Goal: Transaction & Acquisition: Purchase product/service

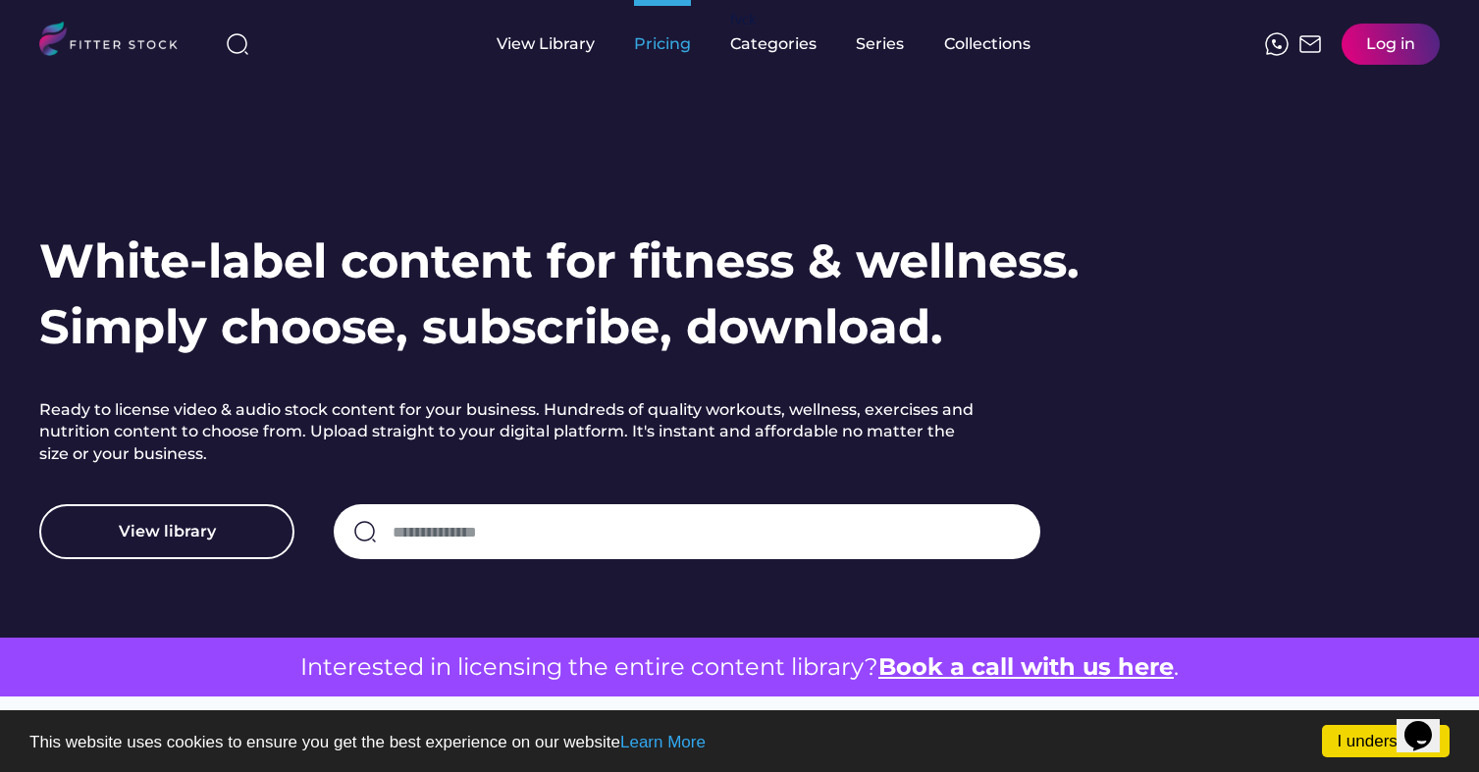
click at [676, 54] on div "Pricing" at bounding box center [662, 44] width 57 height 22
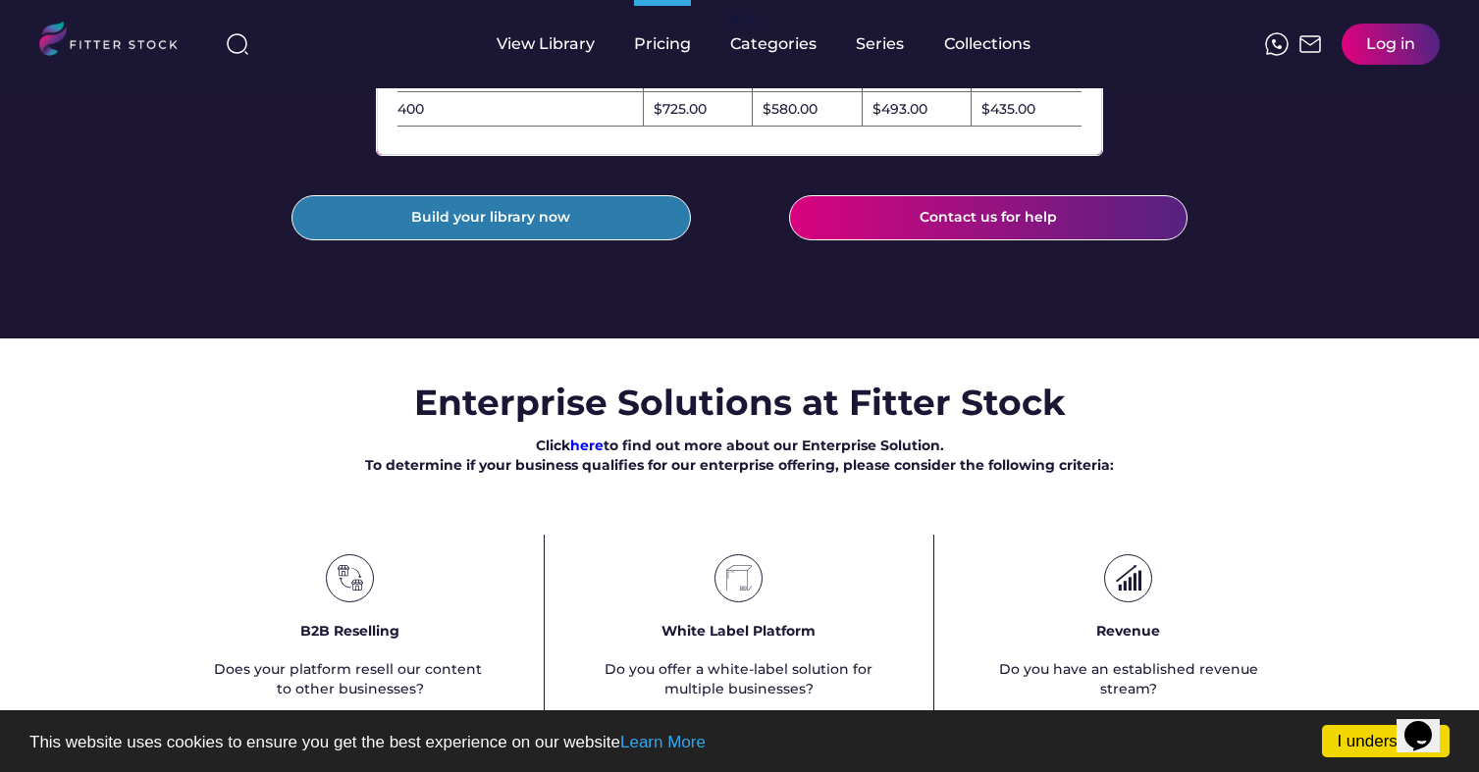
scroll to position [895, 0]
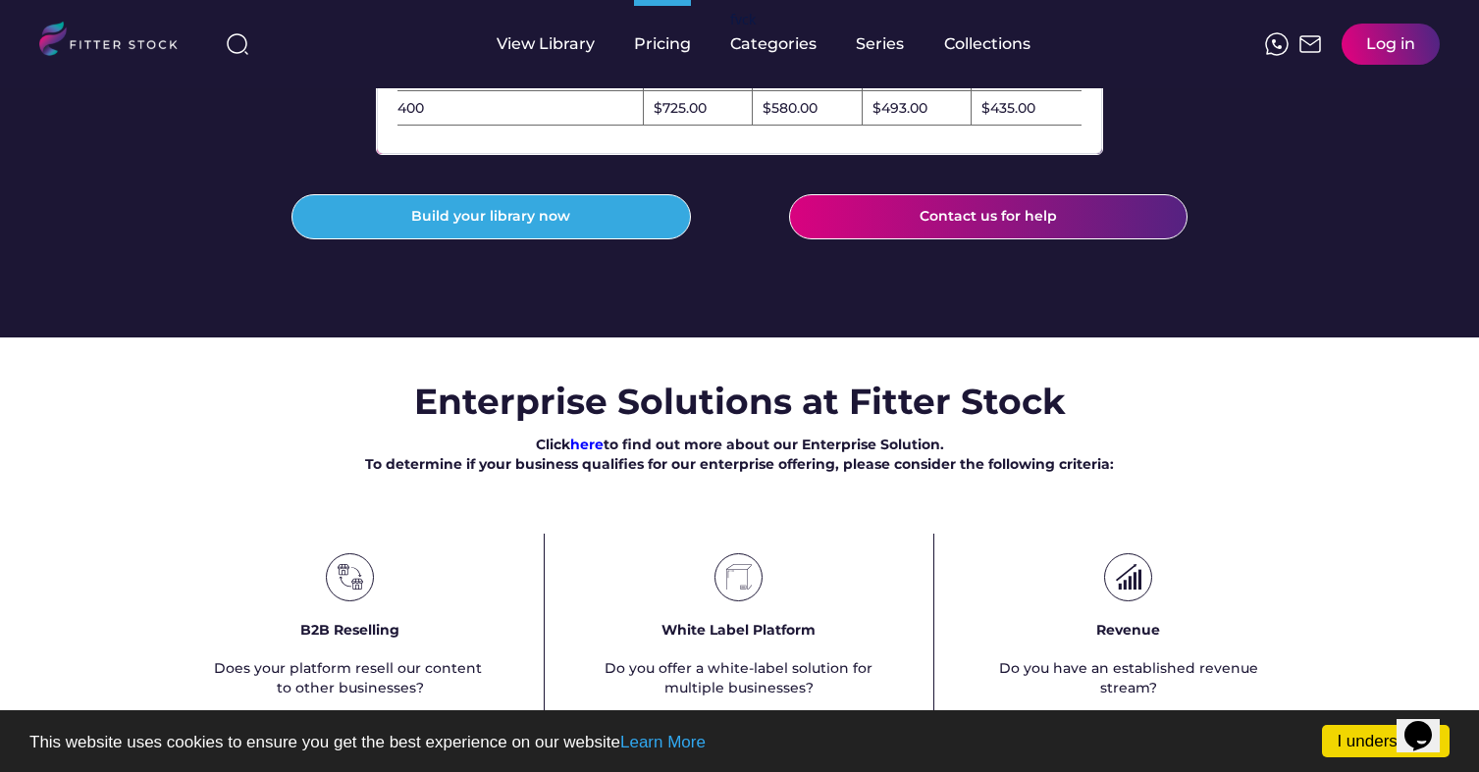
click at [591, 50] on div "View Library" at bounding box center [545, 44] width 98 height 22
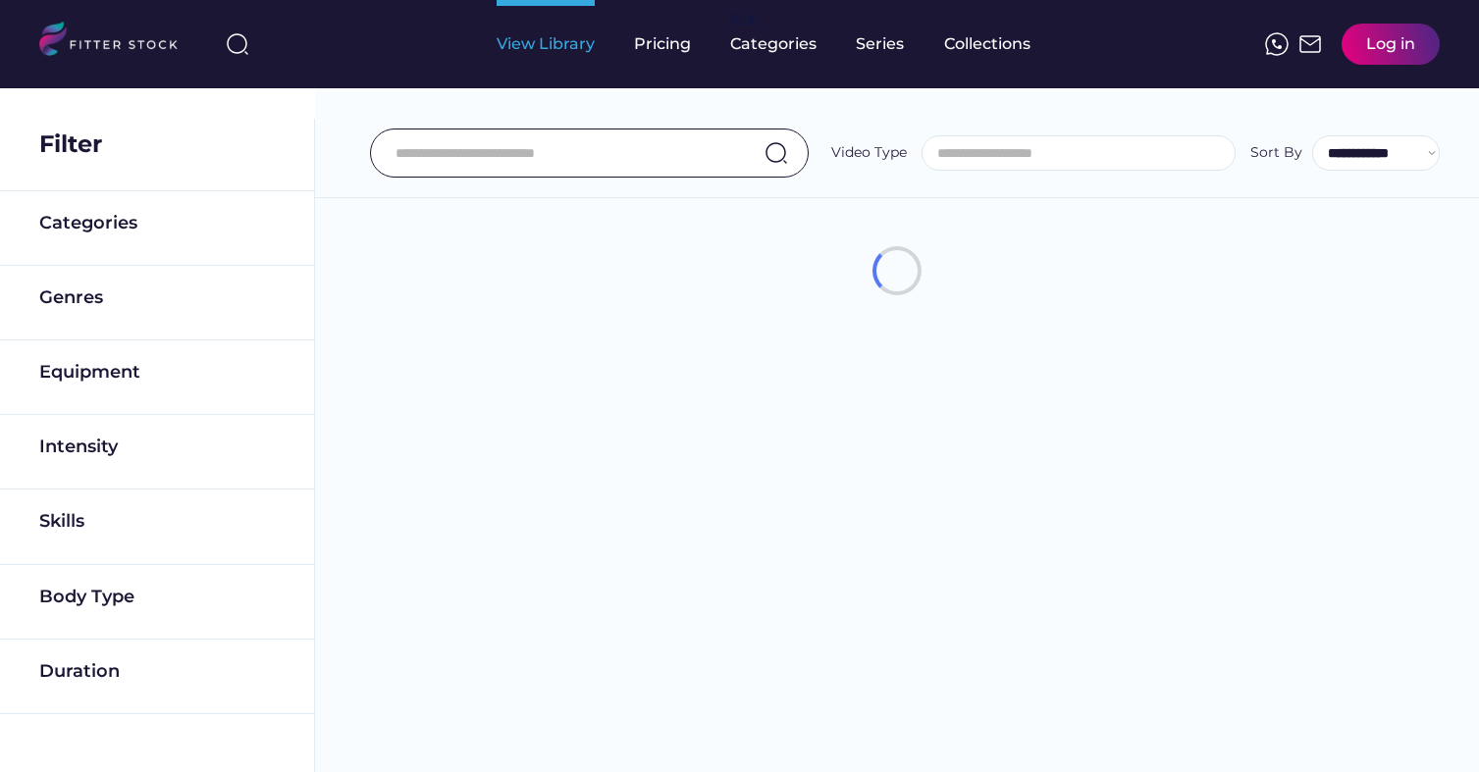
select select
select select "**********"
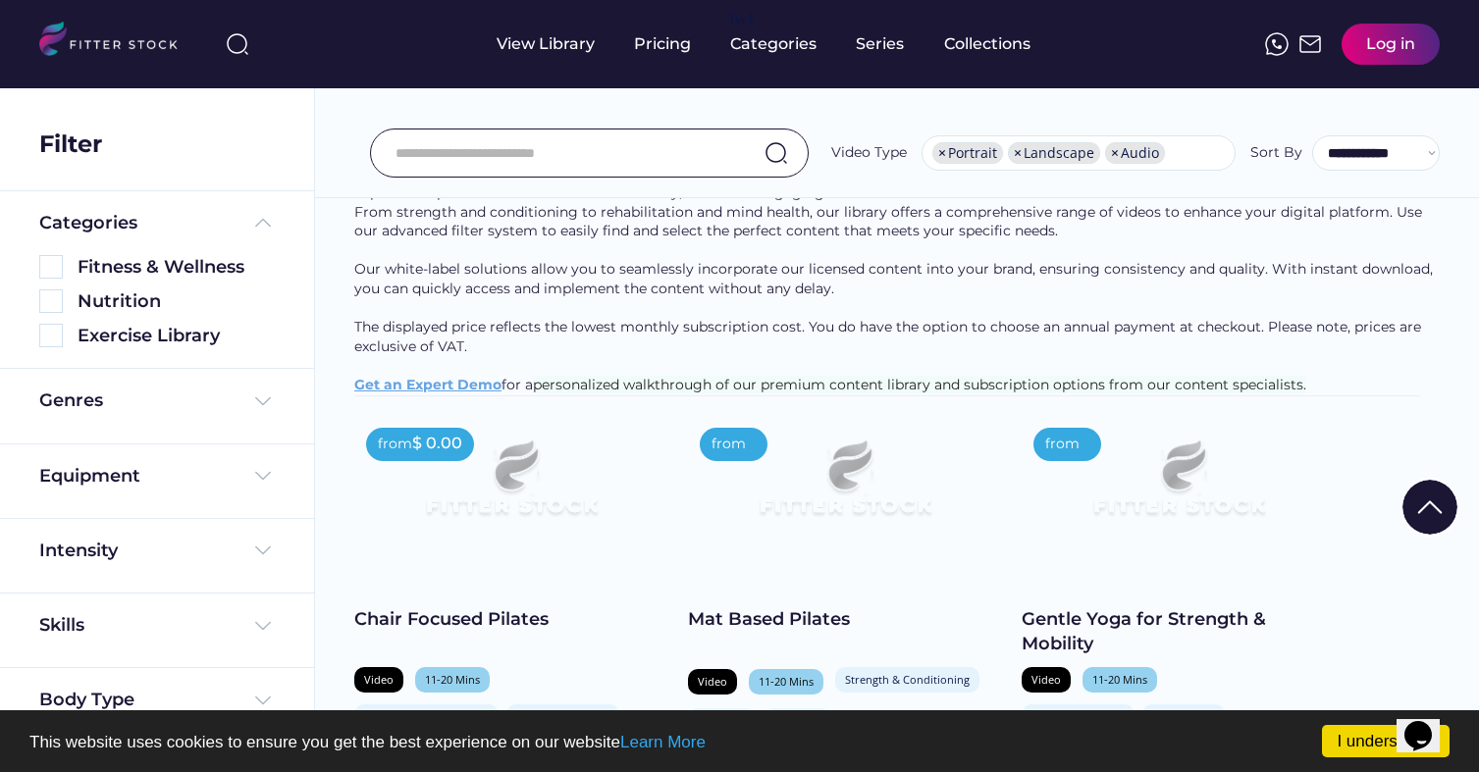
scroll to position [127, 0]
click at [251, 488] on div "Equipment" at bounding box center [156, 481] width 235 height 34
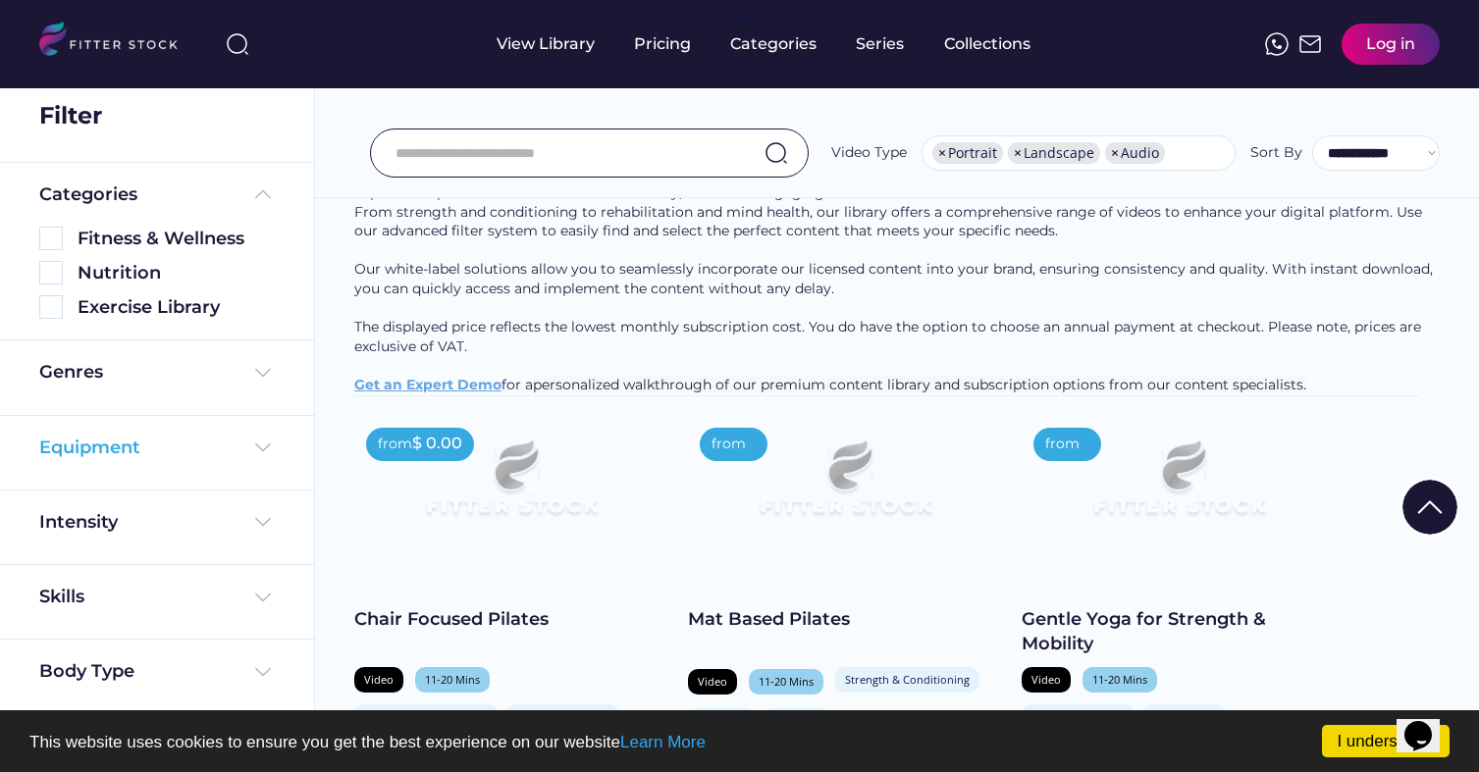
scroll to position [45, 0]
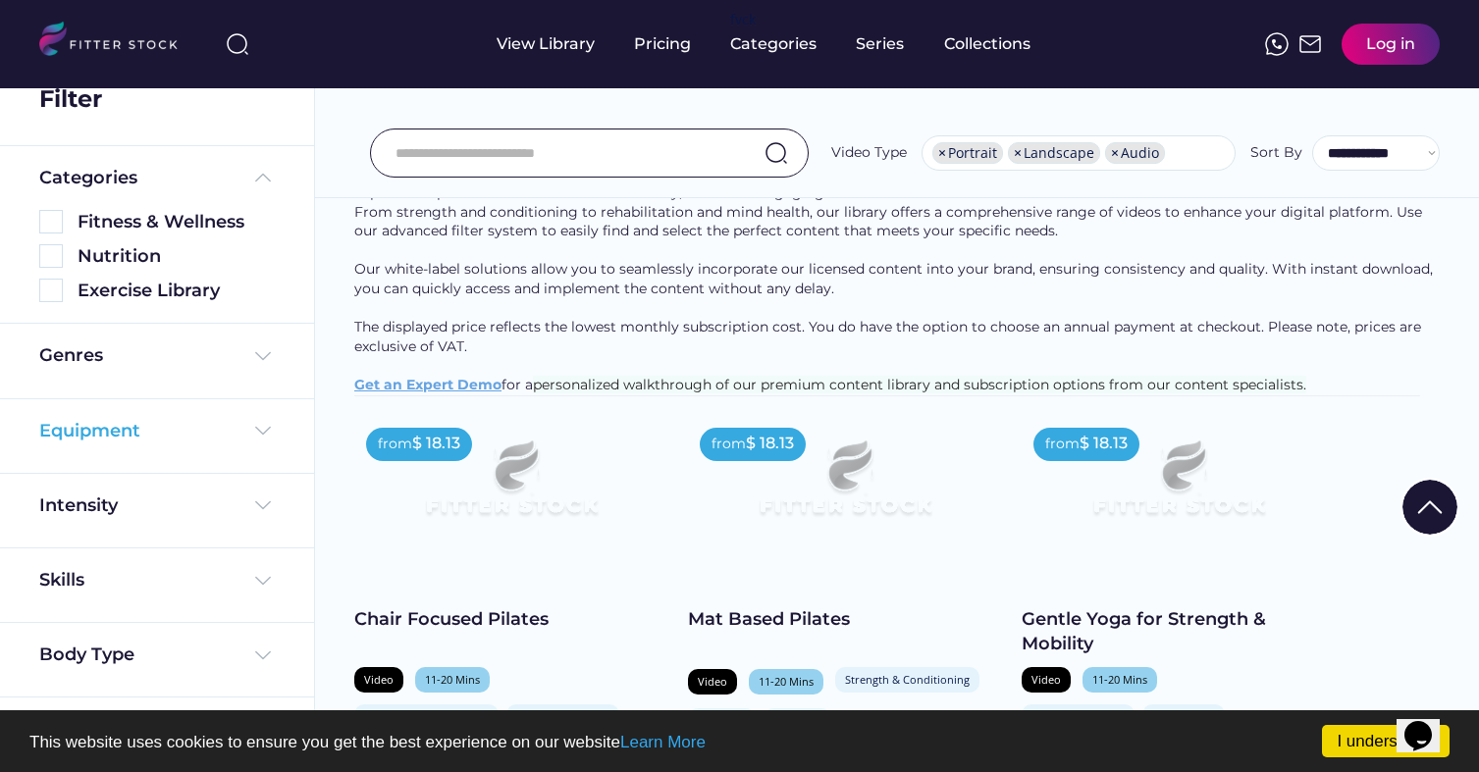
click at [174, 427] on div "Equipment" at bounding box center [156, 431] width 235 height 25
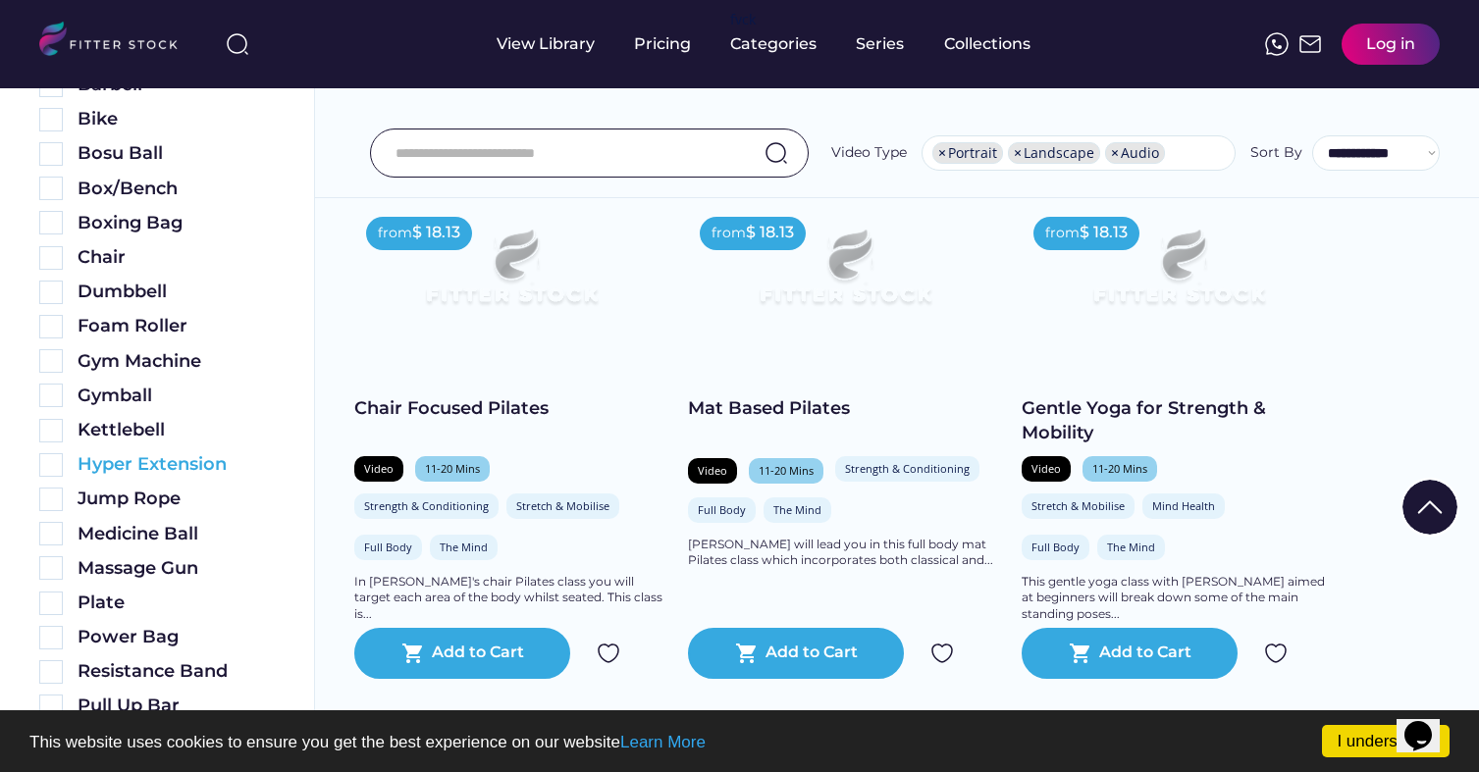
scroll to position [535, 0]
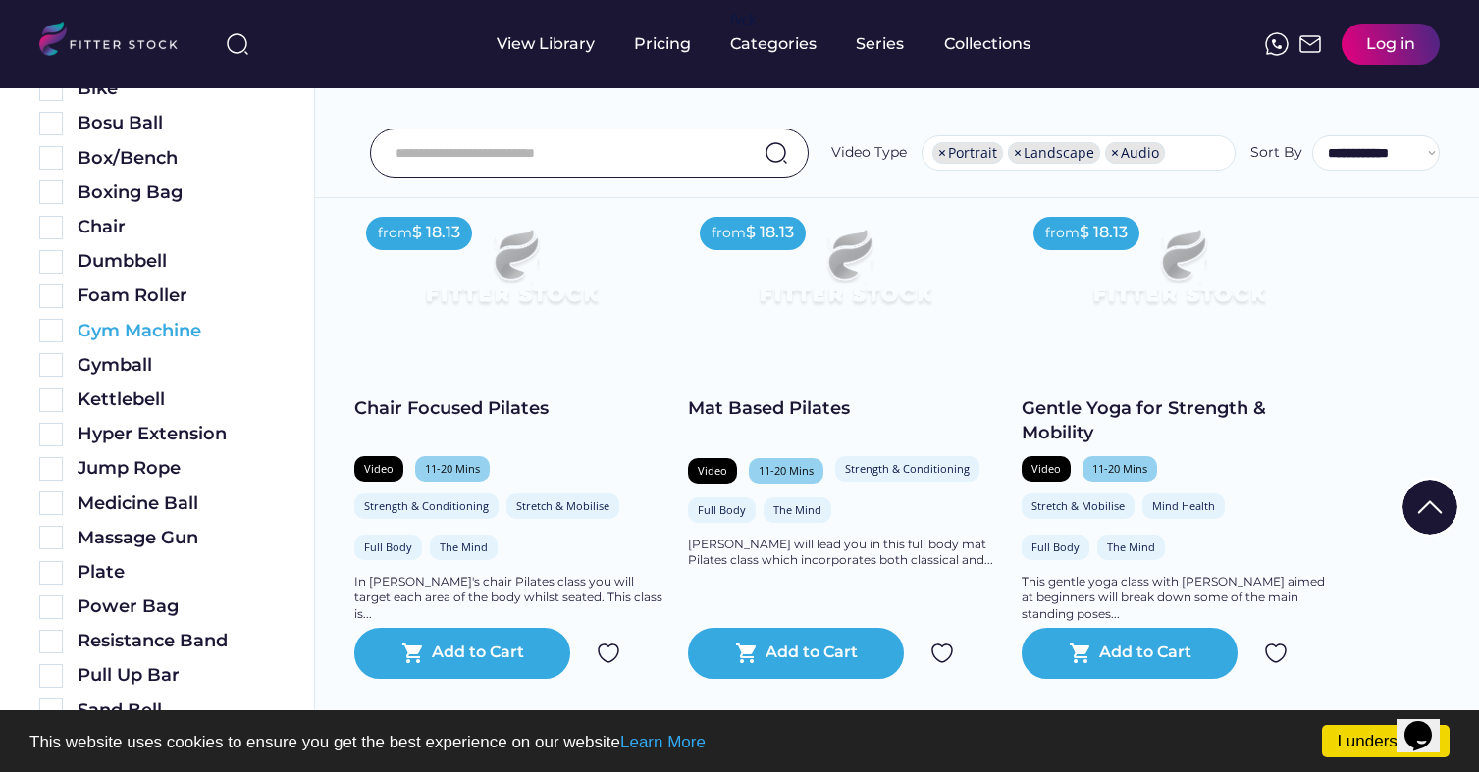
click at [56, 332] on img at bounding box center [51, 331] width 24 height 24
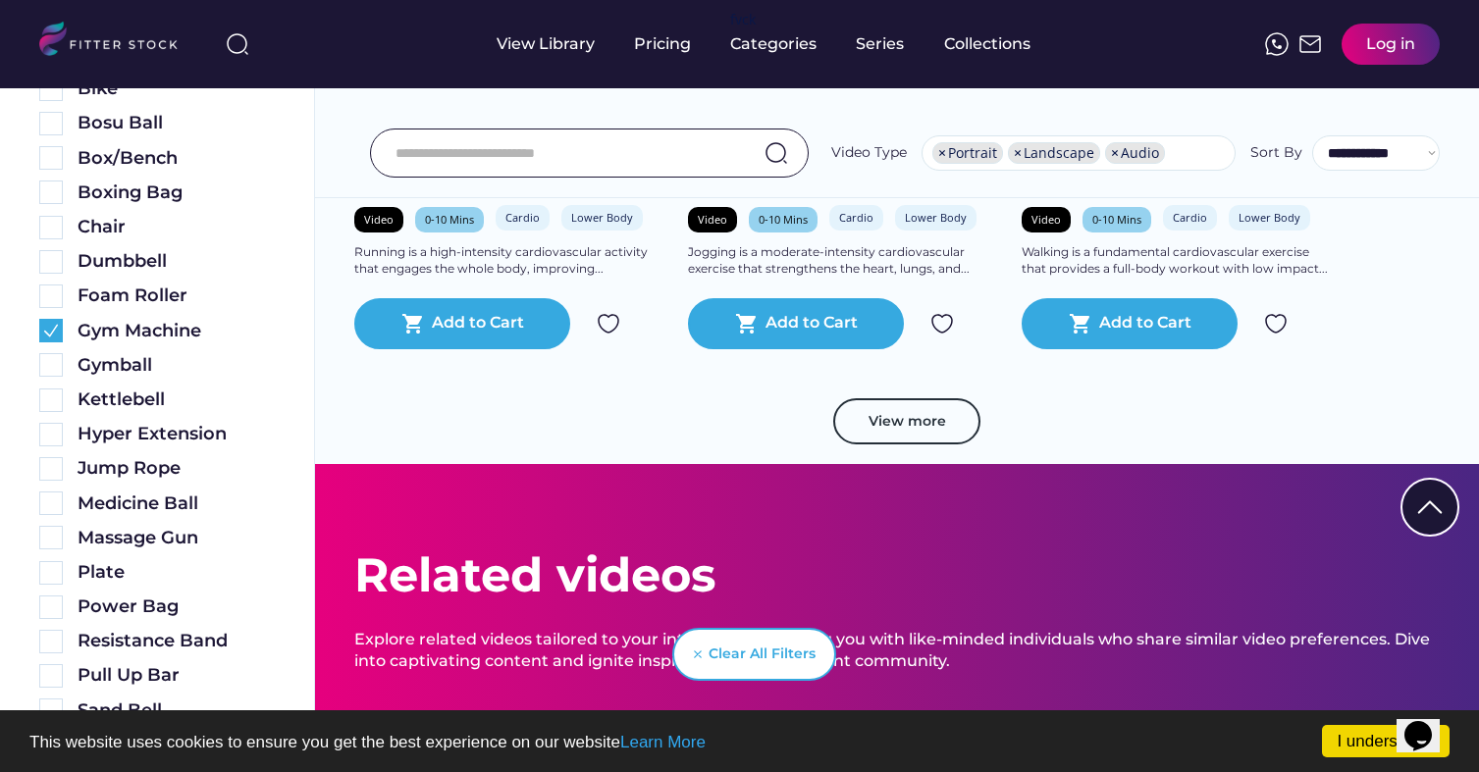
scroll to position [3506, 0]
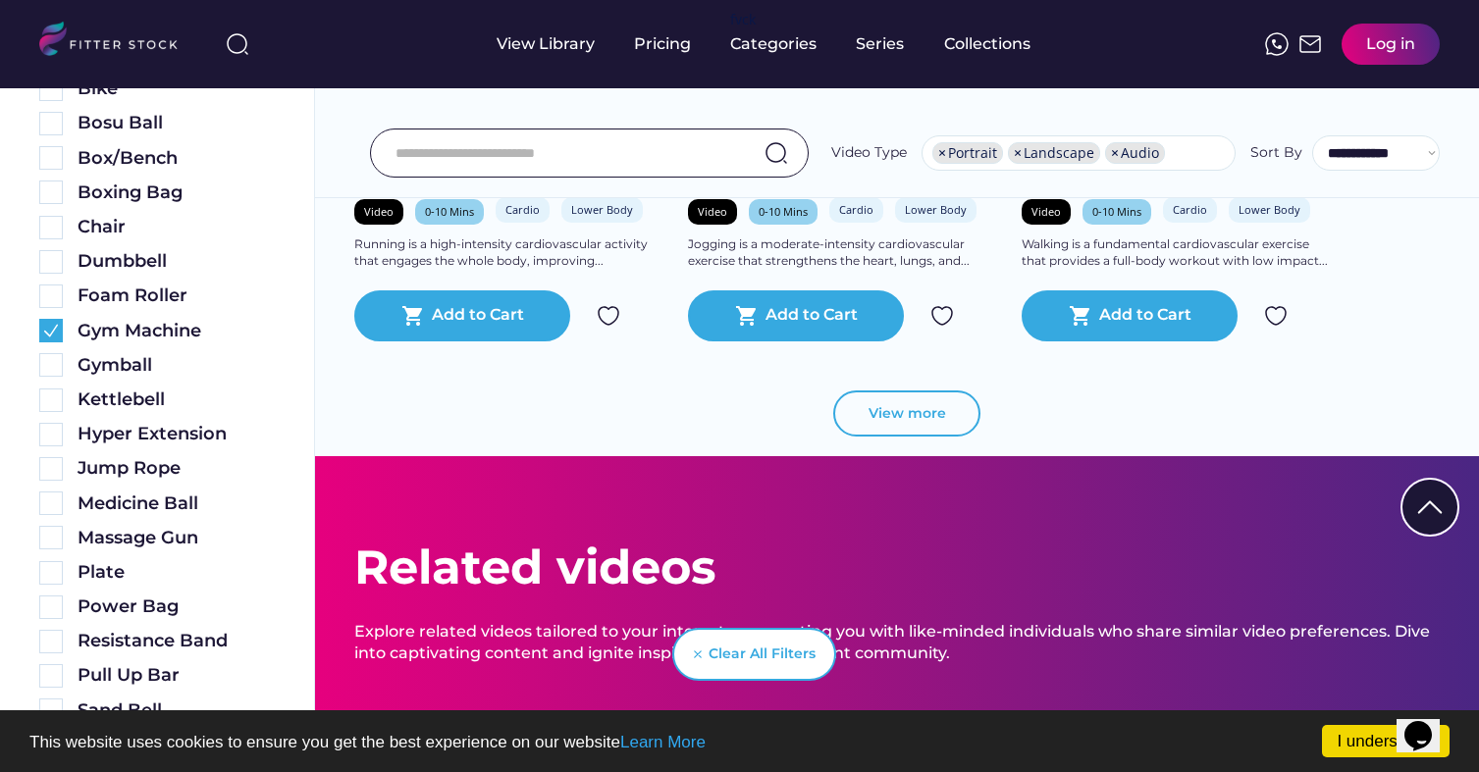
click at [923, 428] on button "View more" at bounding box center [906, 414] width 147 height 47
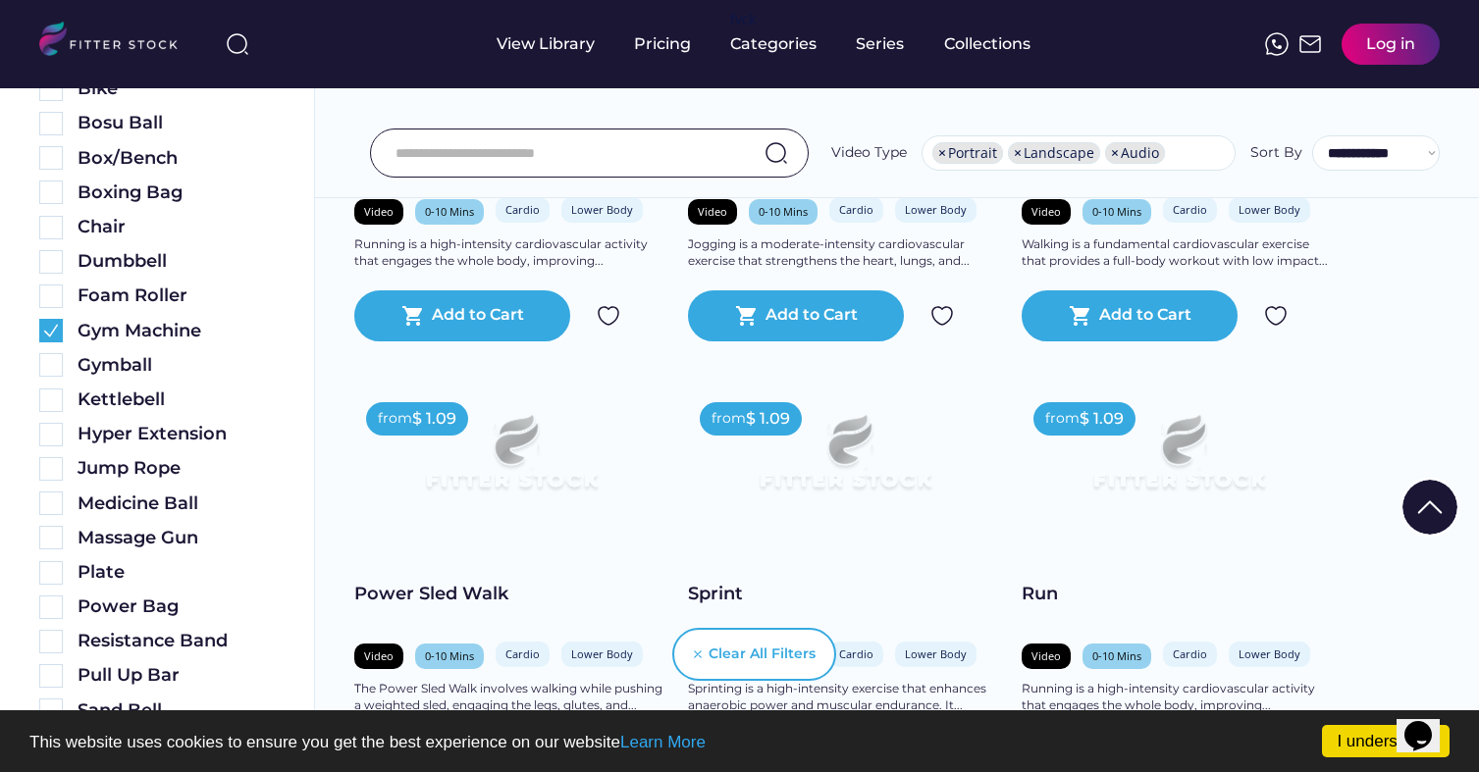
click at [644, 161] on input "input" at bounding box center [564, 152] width 339 height 41
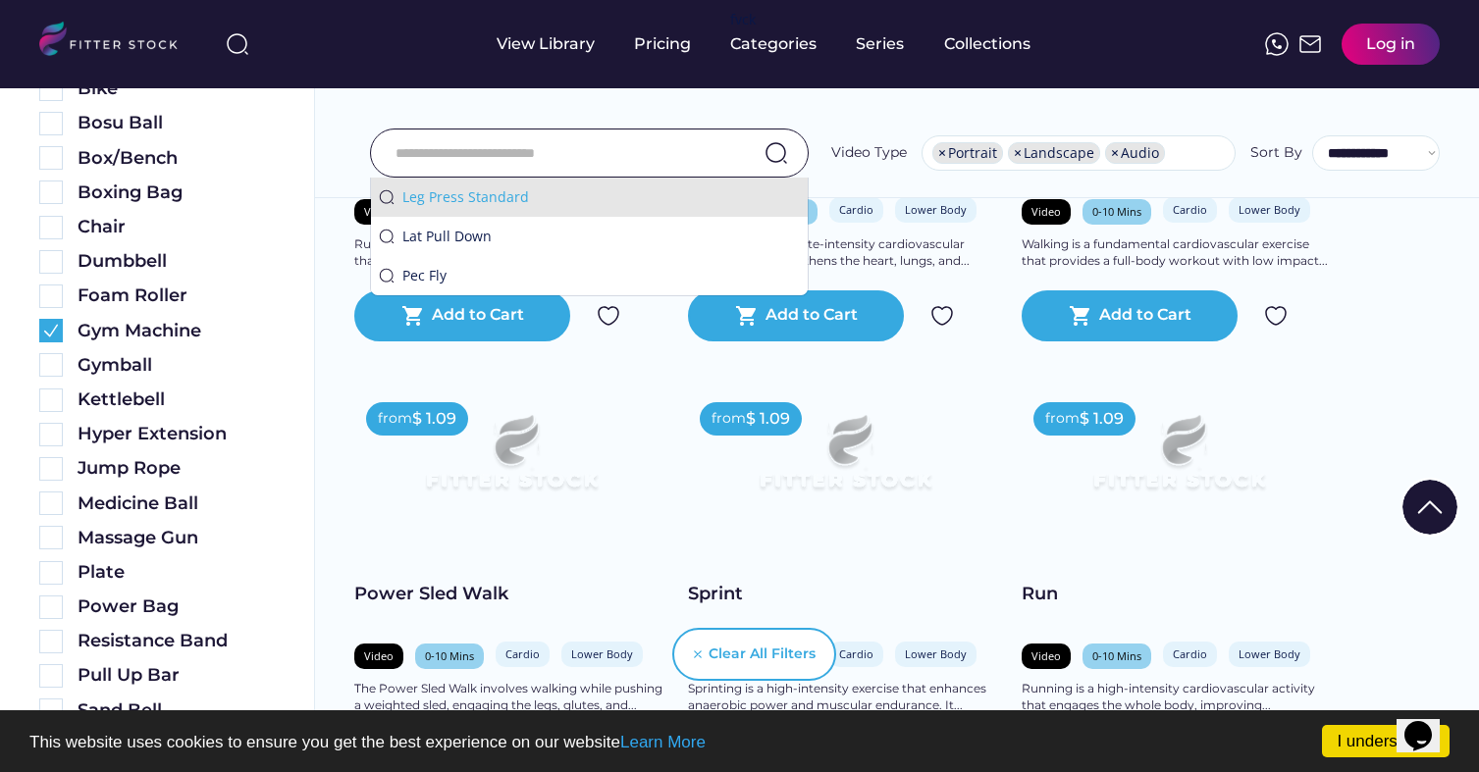
click at [566, 198] on div "Leg Press Standard" at bounding box center [600, 197] width 397 height 20
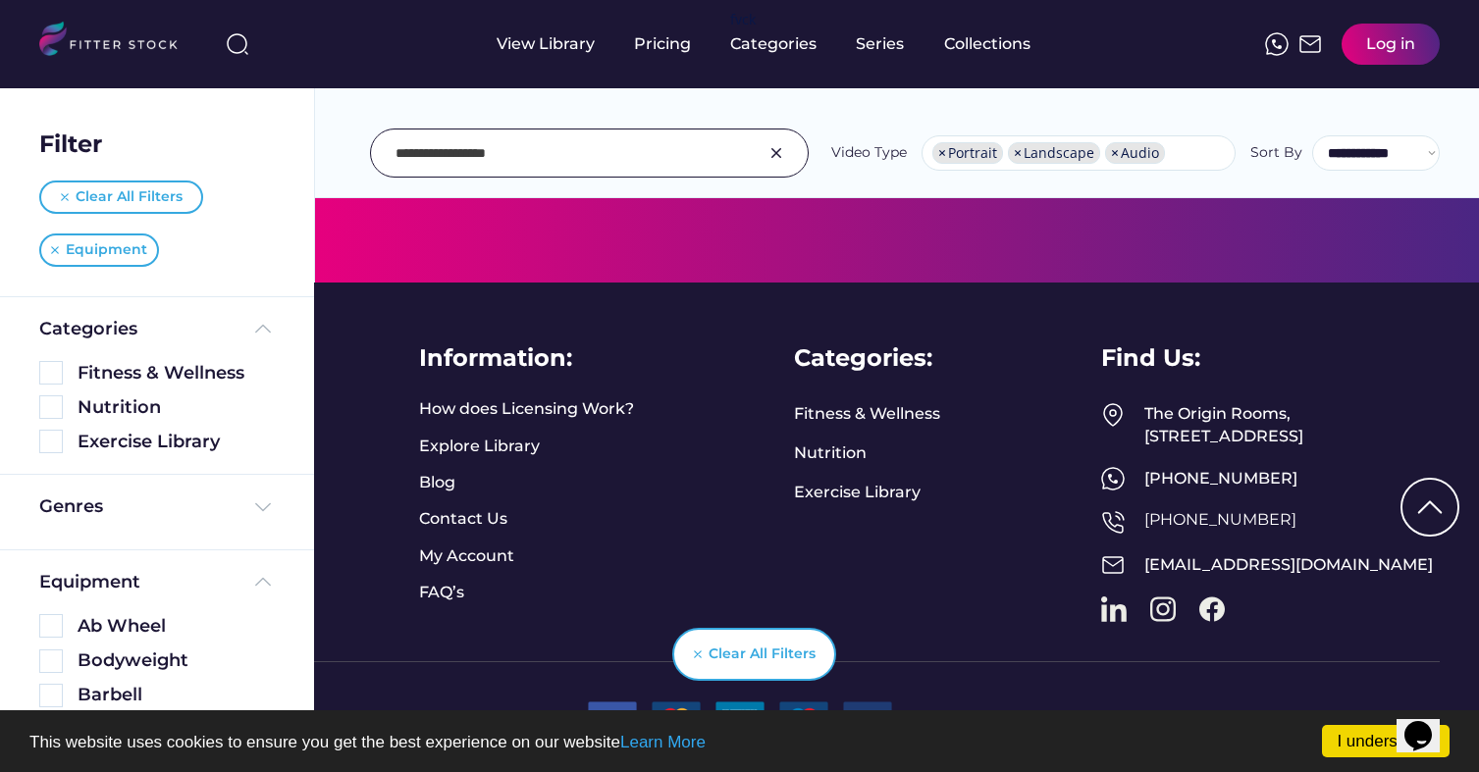
scroll to position [1714, 0]
click at [61, 193] on img at bounding box center [65, 197] width 8 height 8
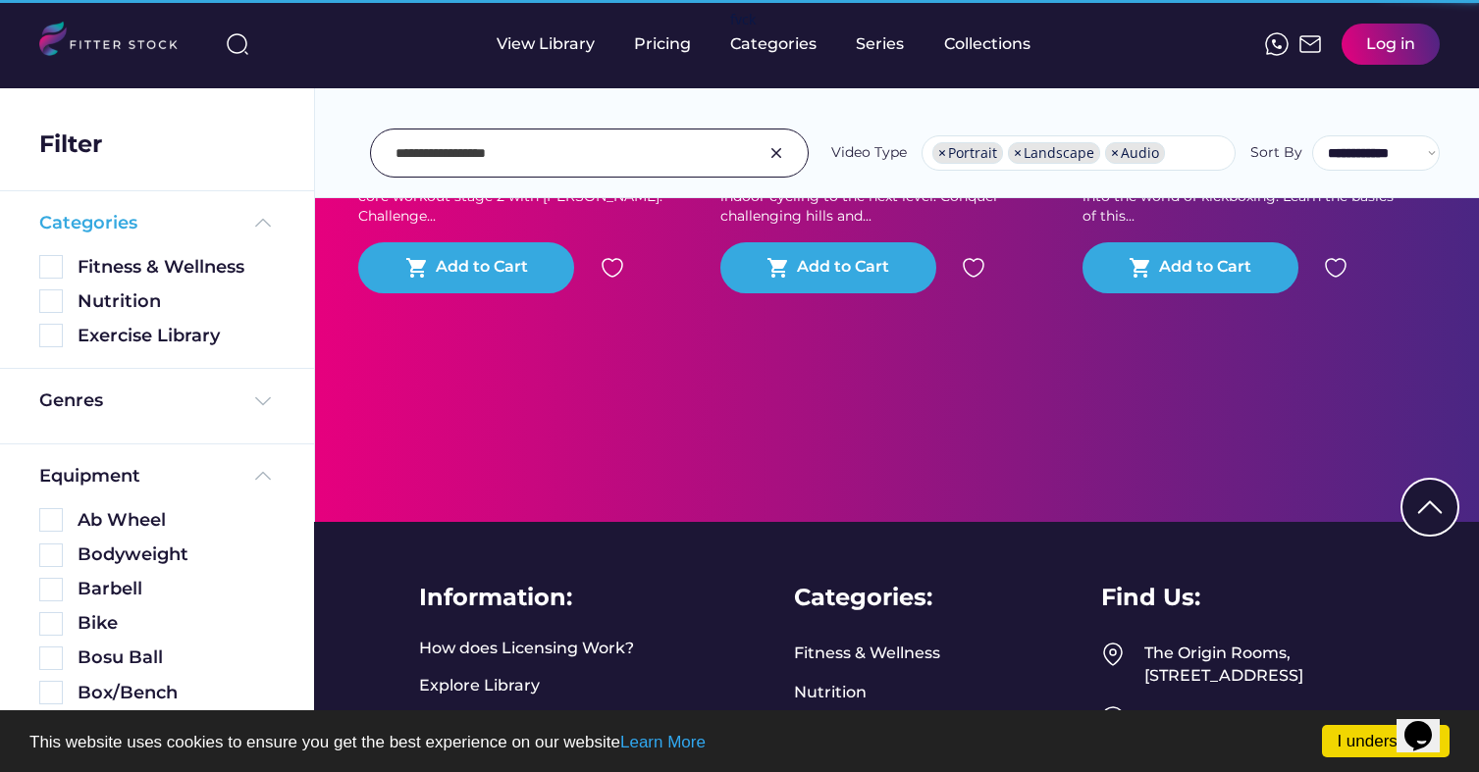
scroll to position [1139, 0]
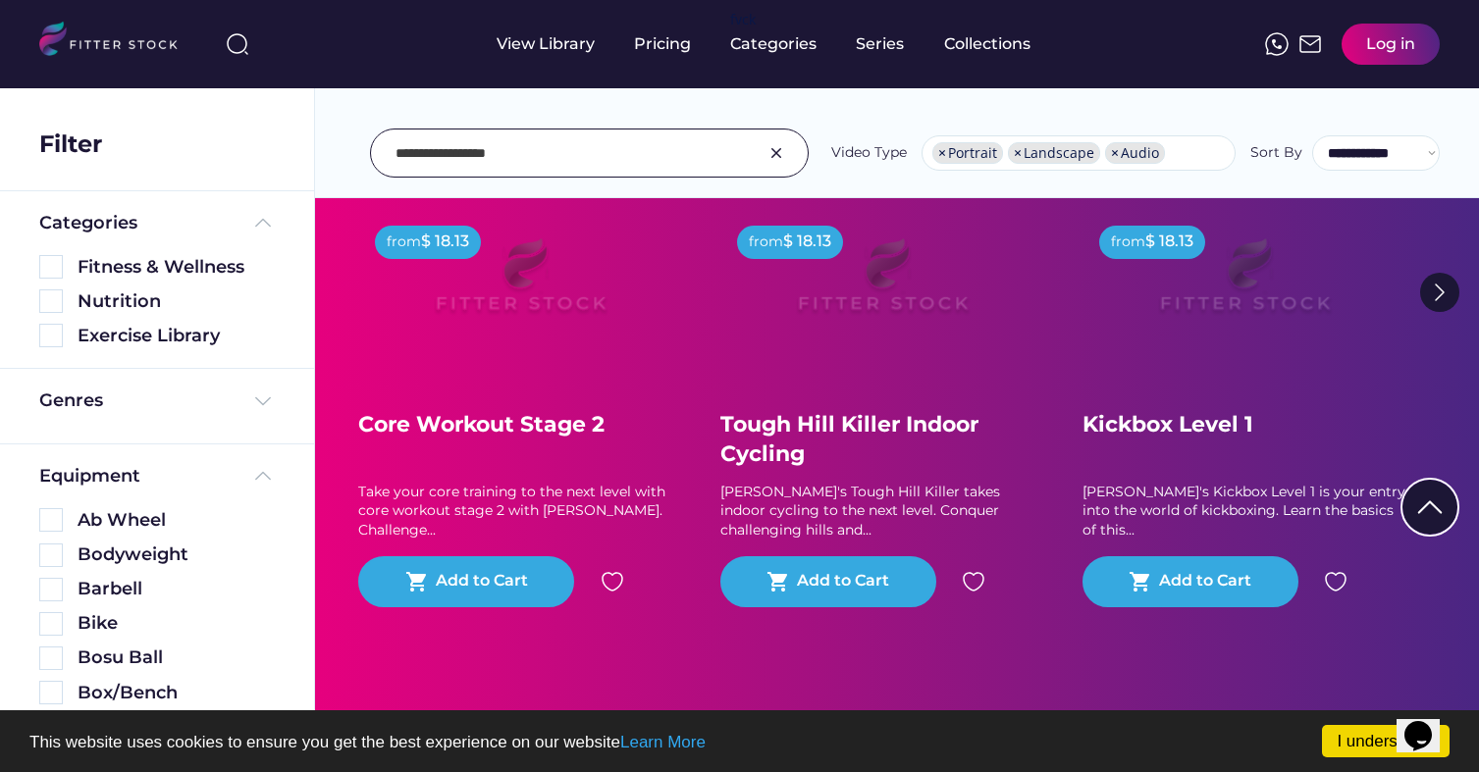
click at [603, 153] on input "input" at bounding box center [564, 152] width 339 height 41
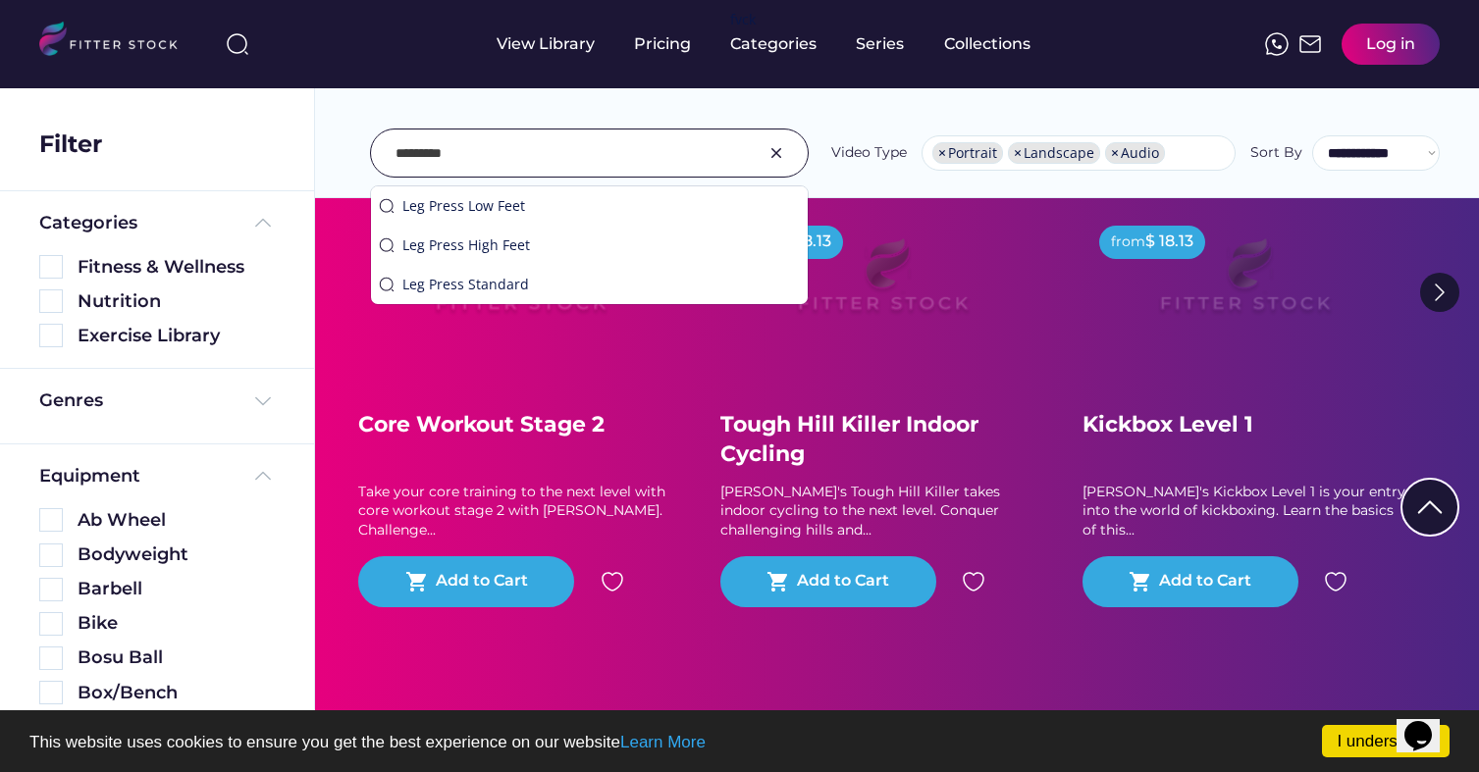
type input "*********"
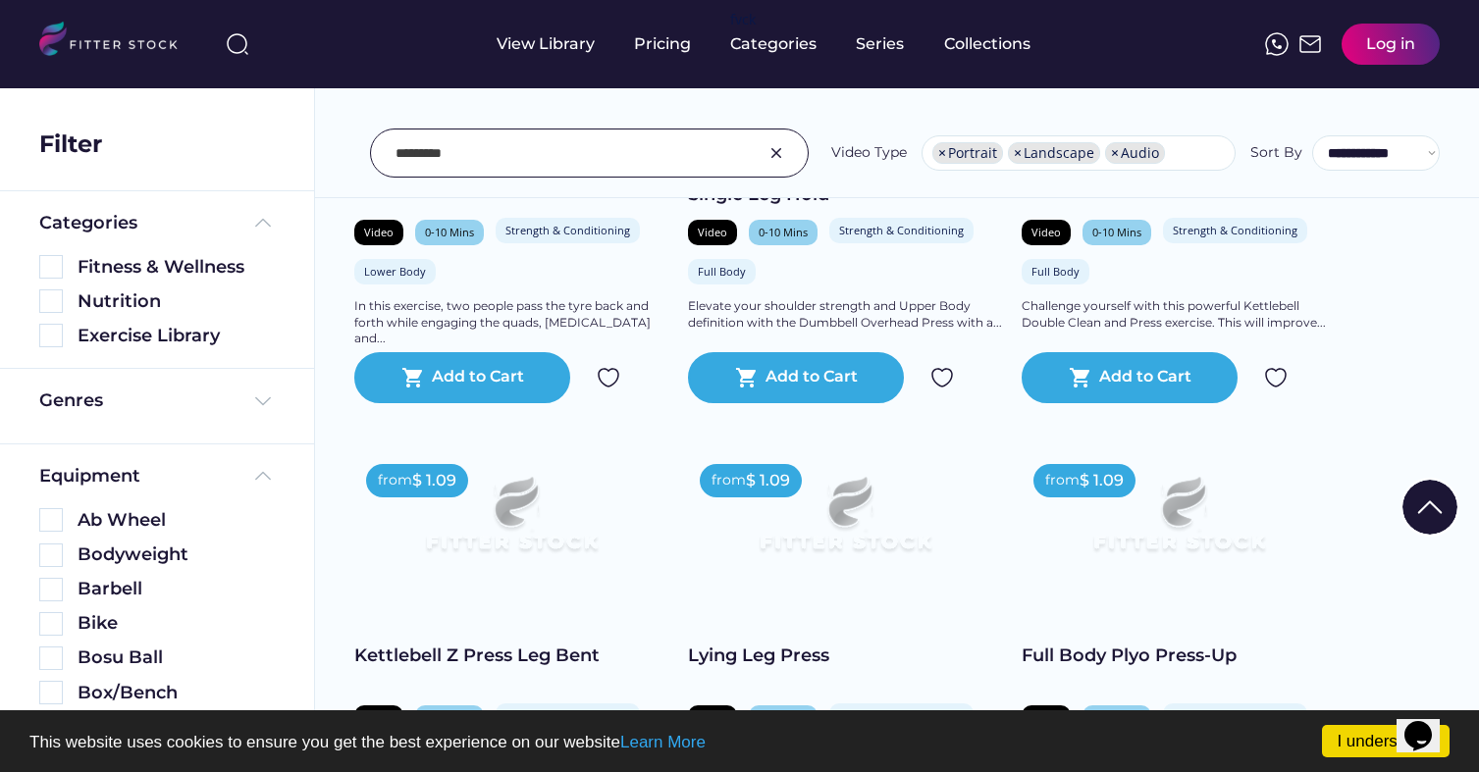
scroll to position [4120, 0]
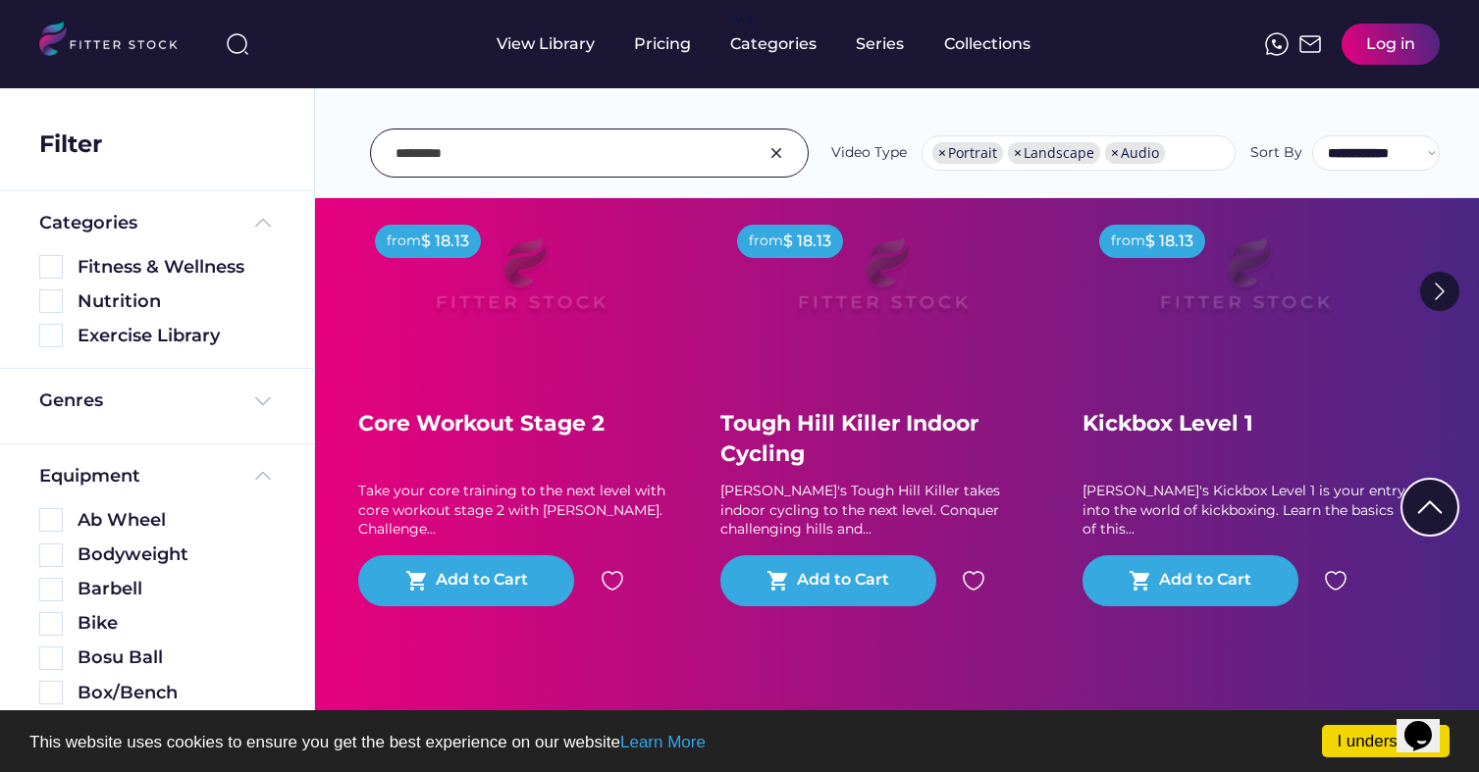
click at [583, 157] on input "input" at bounding box center [564, 152] width 339 height 41
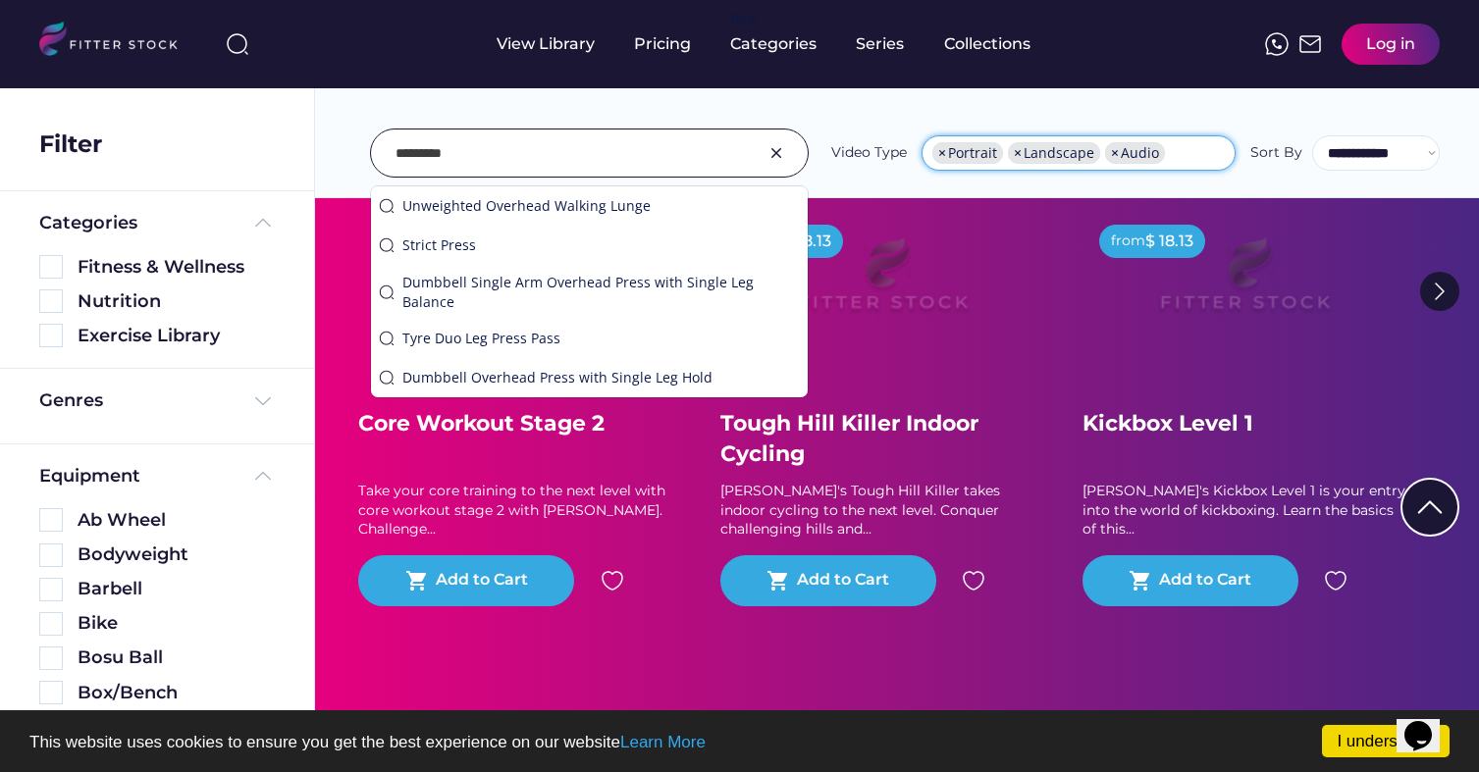
click at [945, 155] on span "×" at bounding box center [942, 153] width 8 height 14
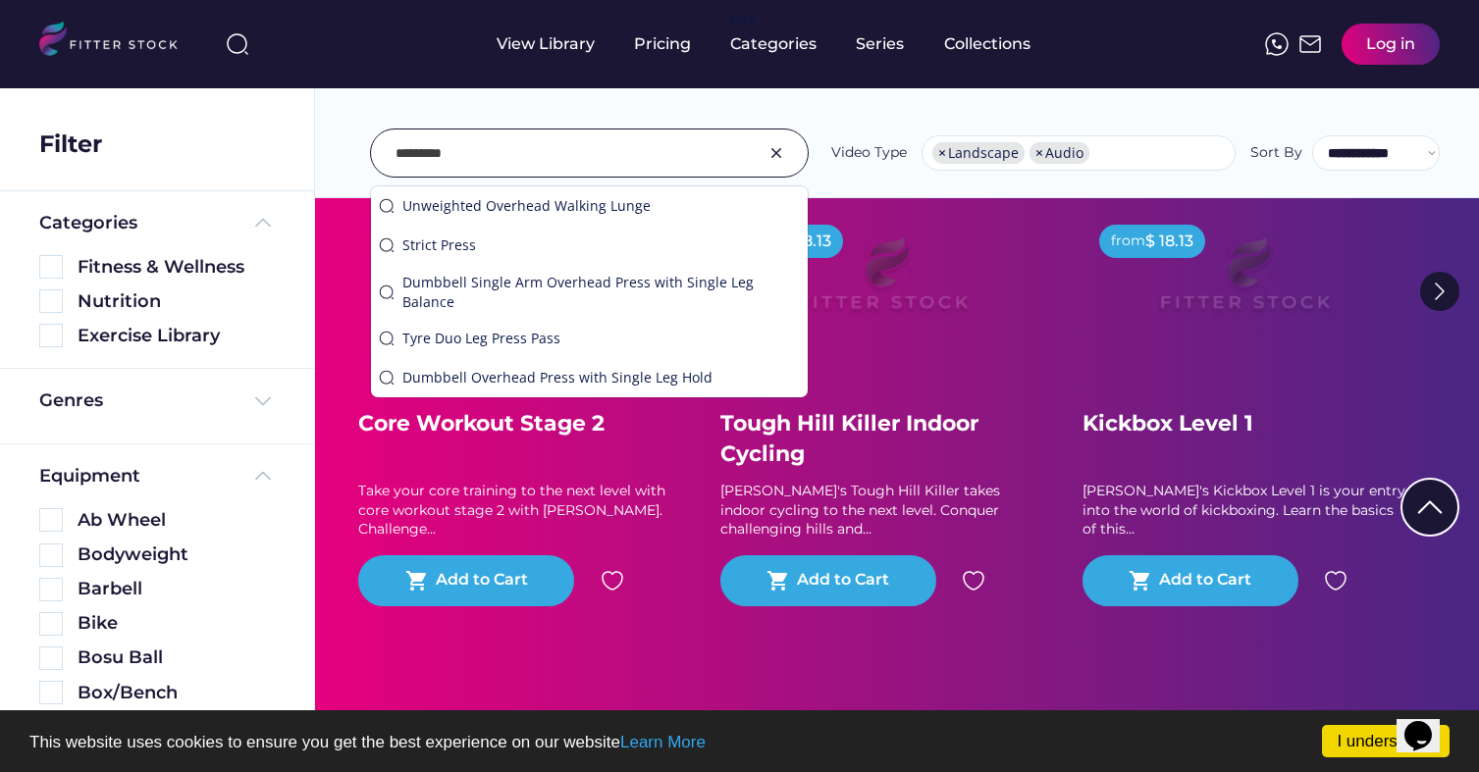
click at [945, 155] on span "×" at bounding box center [942, 153] width 8 height 14
select select "*****"
click at [945, 155] on span "×" at bounding box center [942, 153] width 8 height 14
select select
click at [625, 141] on input "input" at bounding box center [564, 152] width 339 height 41
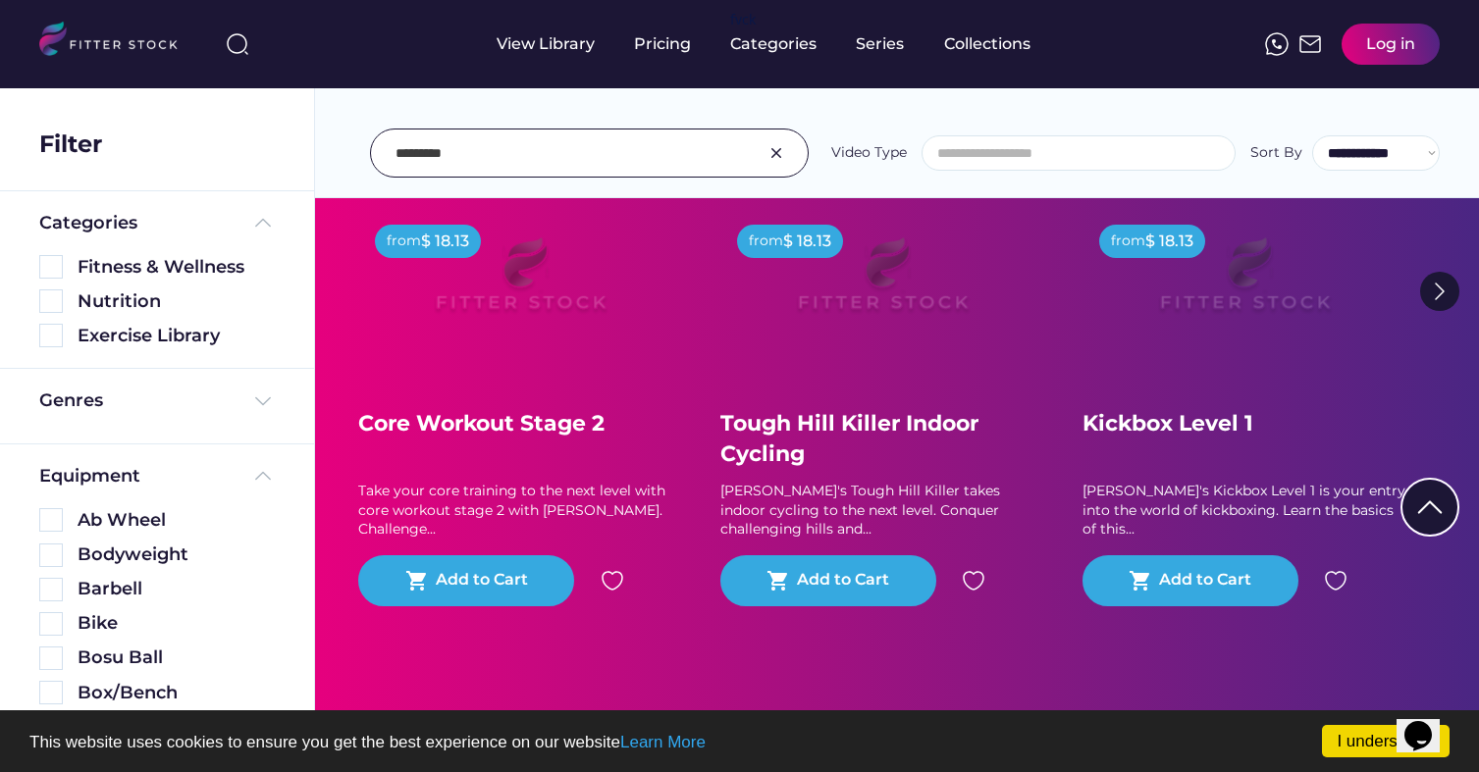
click at [637, 147] on input "input" at bounding box center [564, 152] width 339 height 41
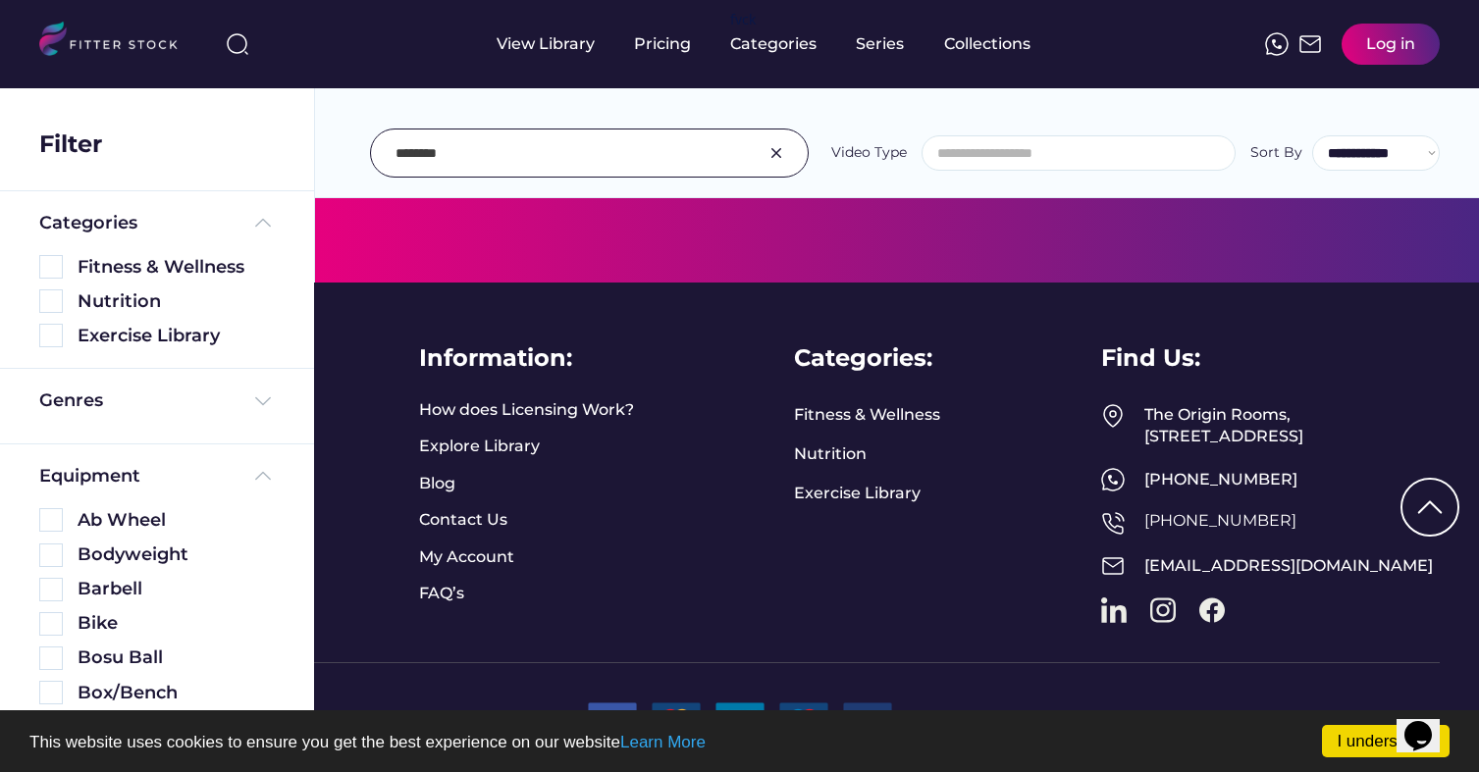
scroll to position [322, 0]
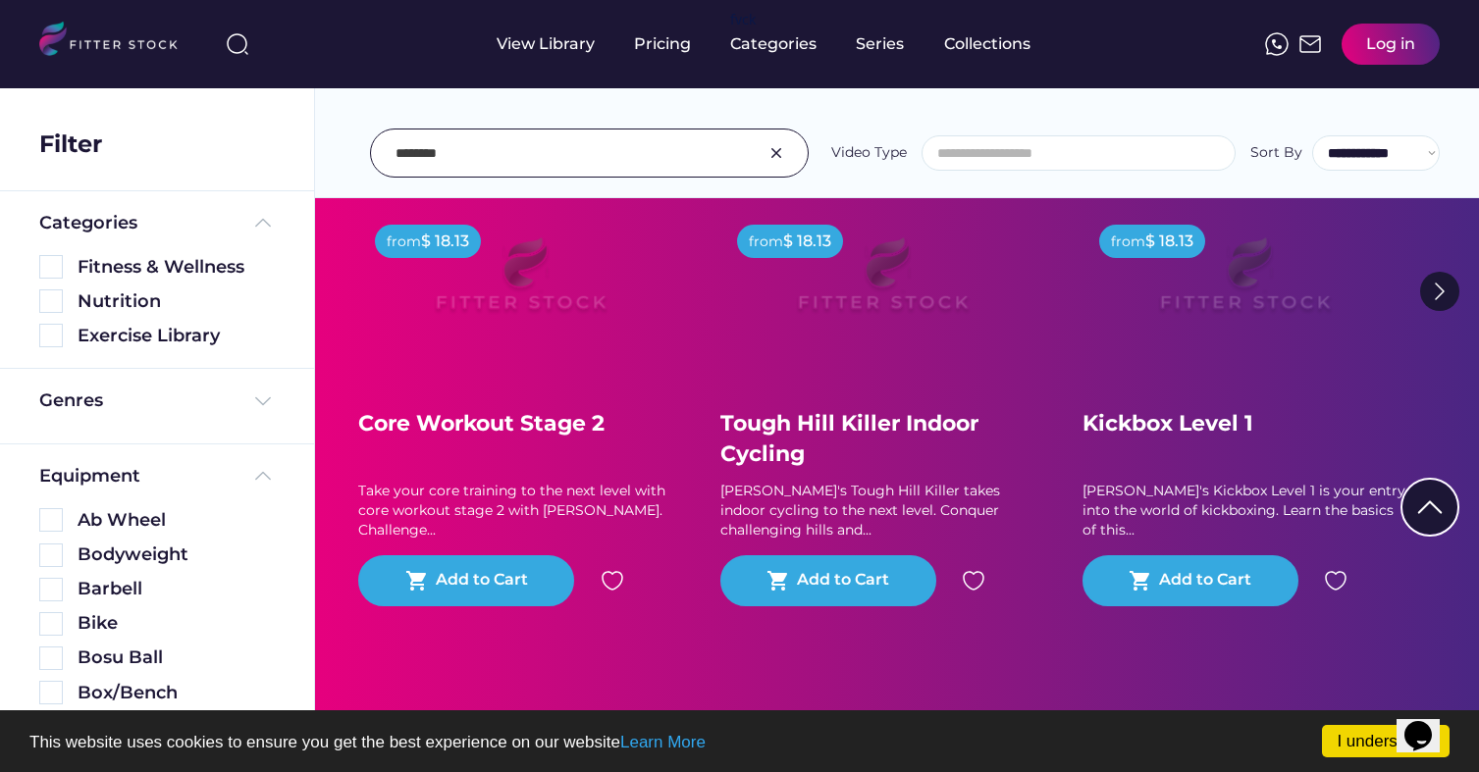
click at [658, 155] on input "input" at bounding box center [564, 152] width 339 height 41
type input "*"
type input "******"
click at [237, 39] on img at bounding box center [238, 44] width 24 height 24
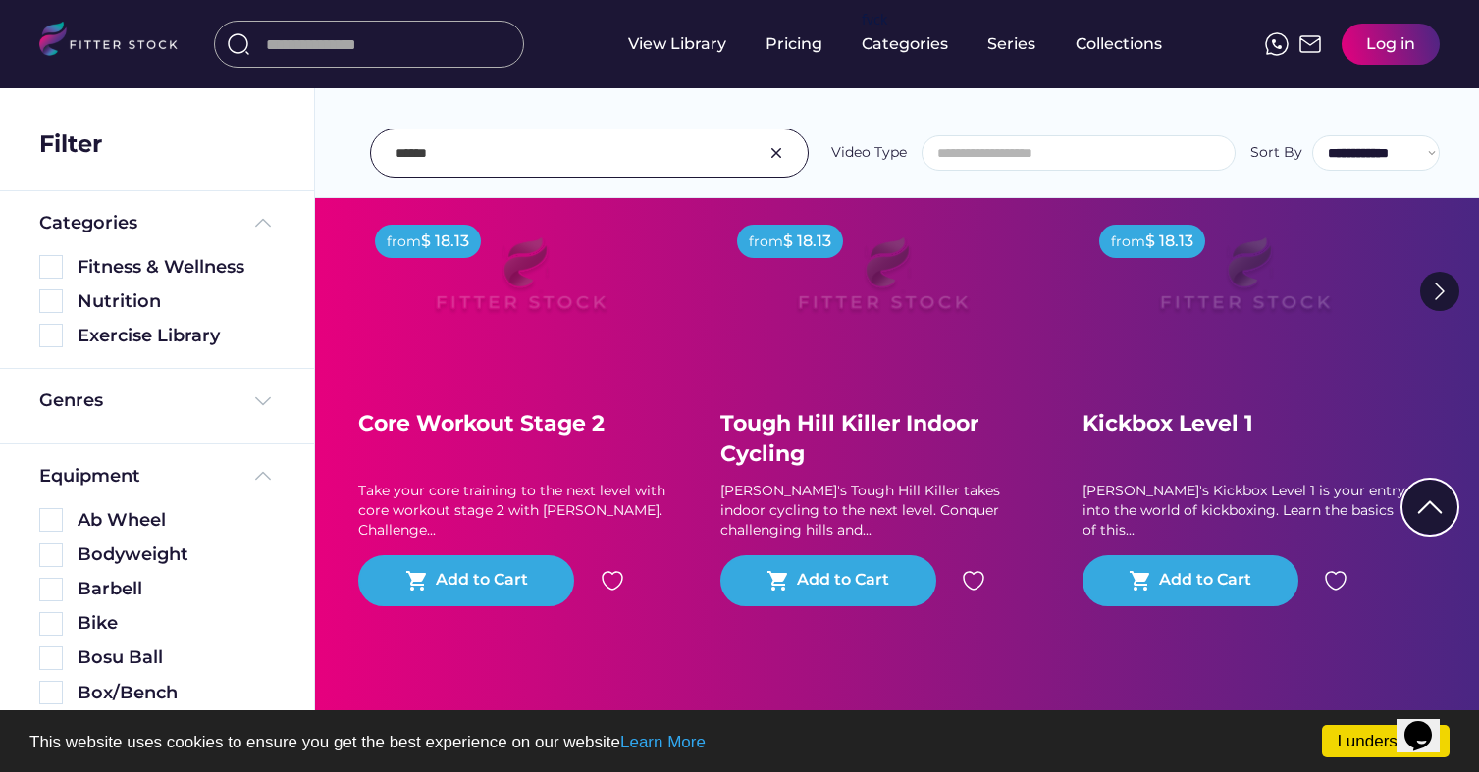
click at [341, 44] on input "input" at bounding box center [388, 43] width 245 height 35
type input "*********"
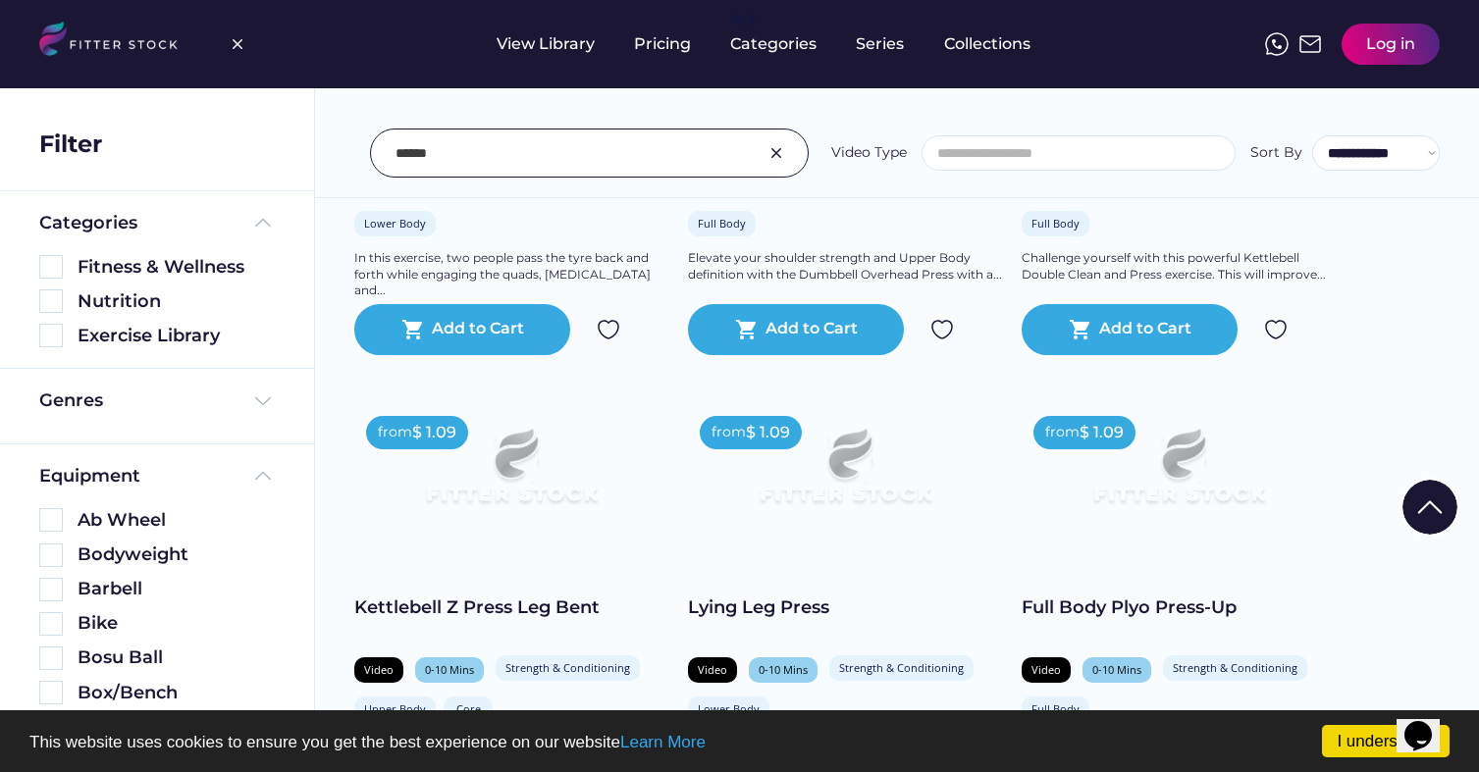
scroll to position [1160, 0]
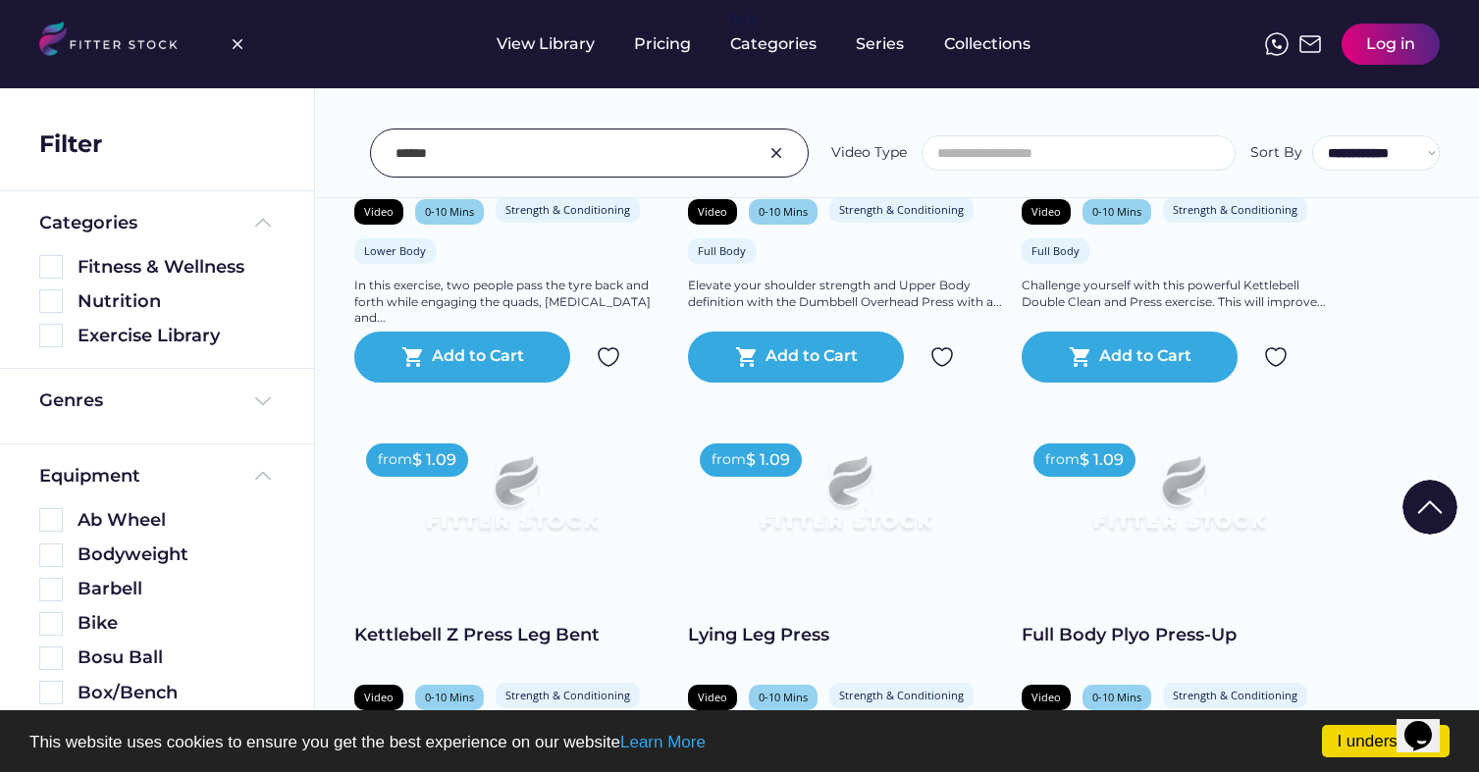
click at [866, 517] on img at bounding box center [844, 502] width 251 height 141
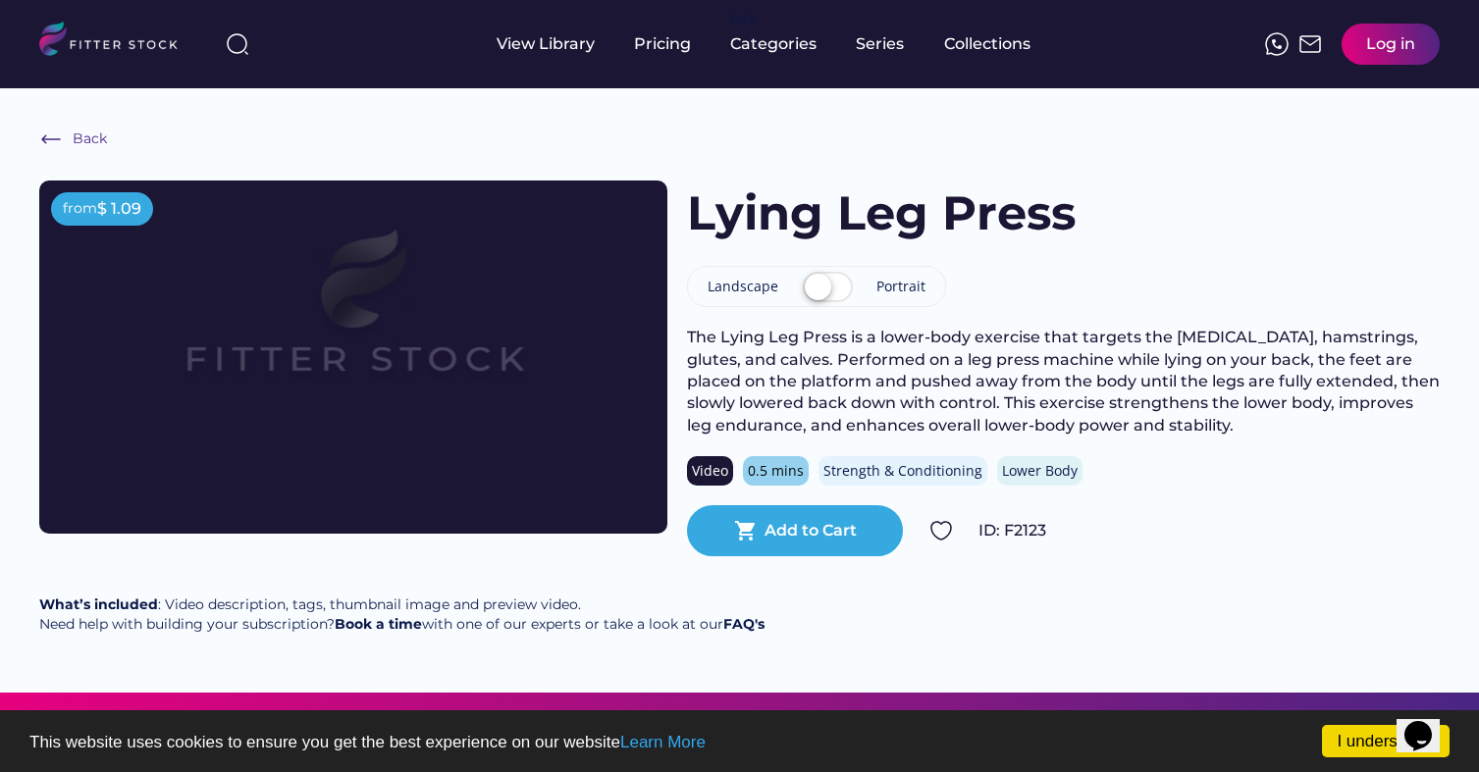
click at [510, 366] on img at bounding box center [353, 322] width 502 height 283
click at [524, 382] on img at bounding box center [353, 322] width 502 height 283
click at [834, 293] on label at bounding box center [828, 288] width 60 height 43
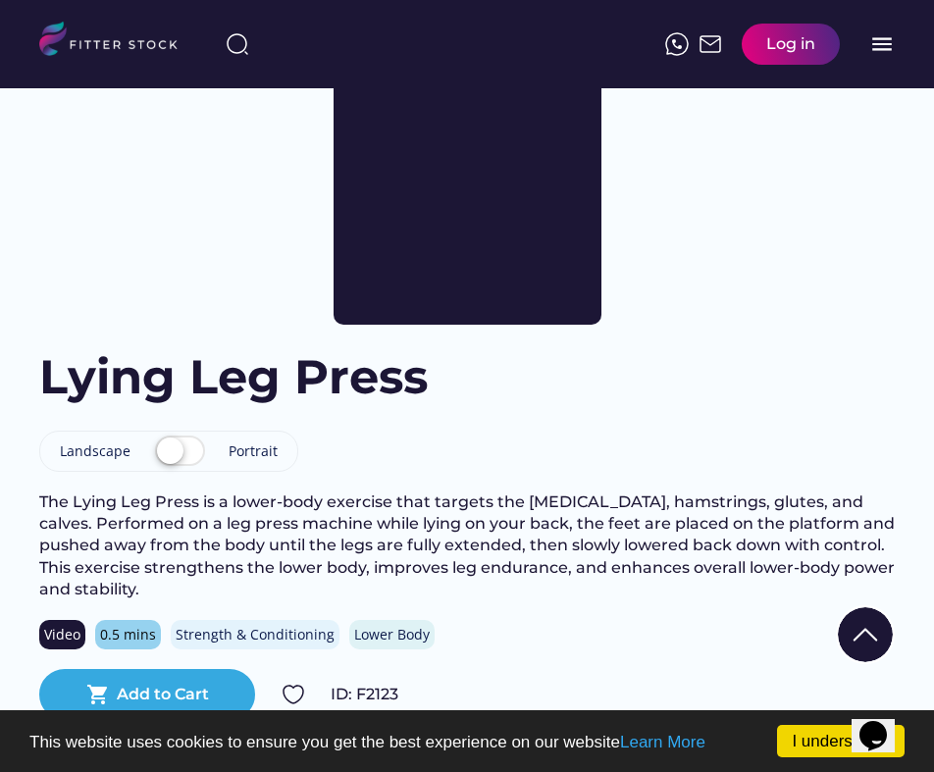
scroll to position [336, 0]
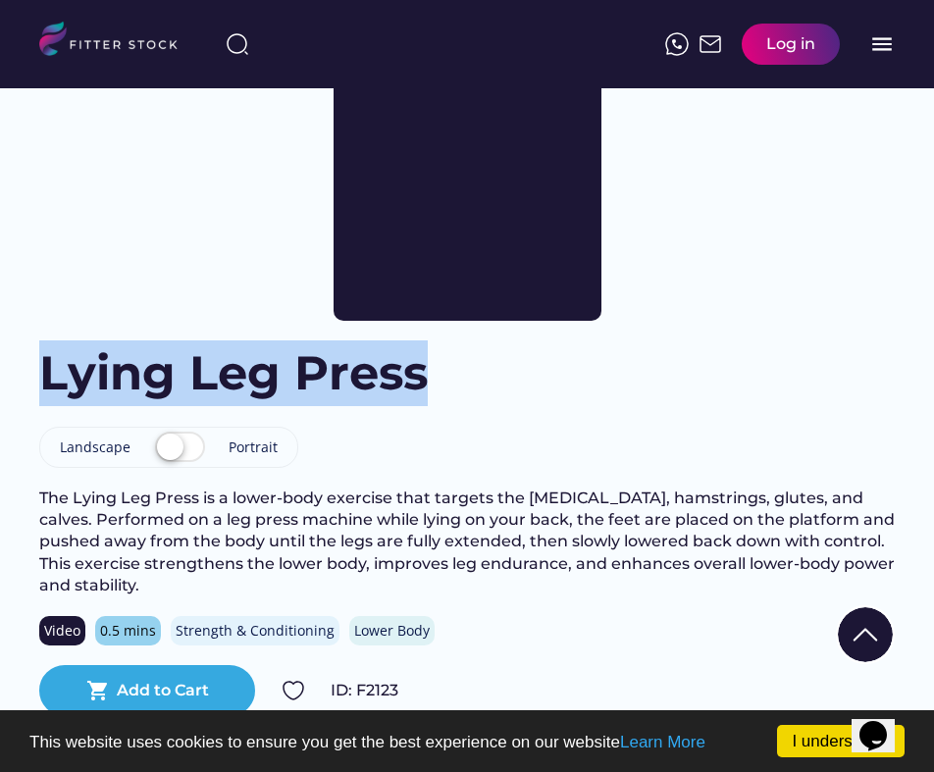
drag, startPoint x: 46, startPoint y: 374, endPoint x: 418, endPoint y: 379, distance: 371.9
click at [418, 379] on h1 "Lying Leg Press" at bounding box center [233, 373] width 389 height 66
copy h1 "Lying Leg Press"
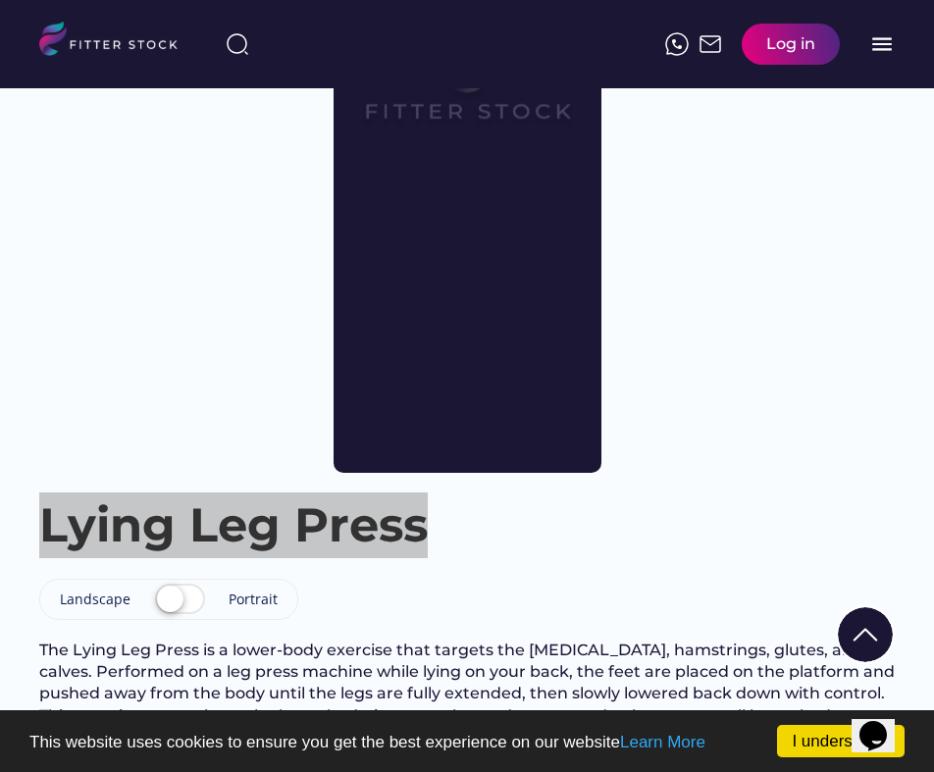
scroll to position [184, 0]
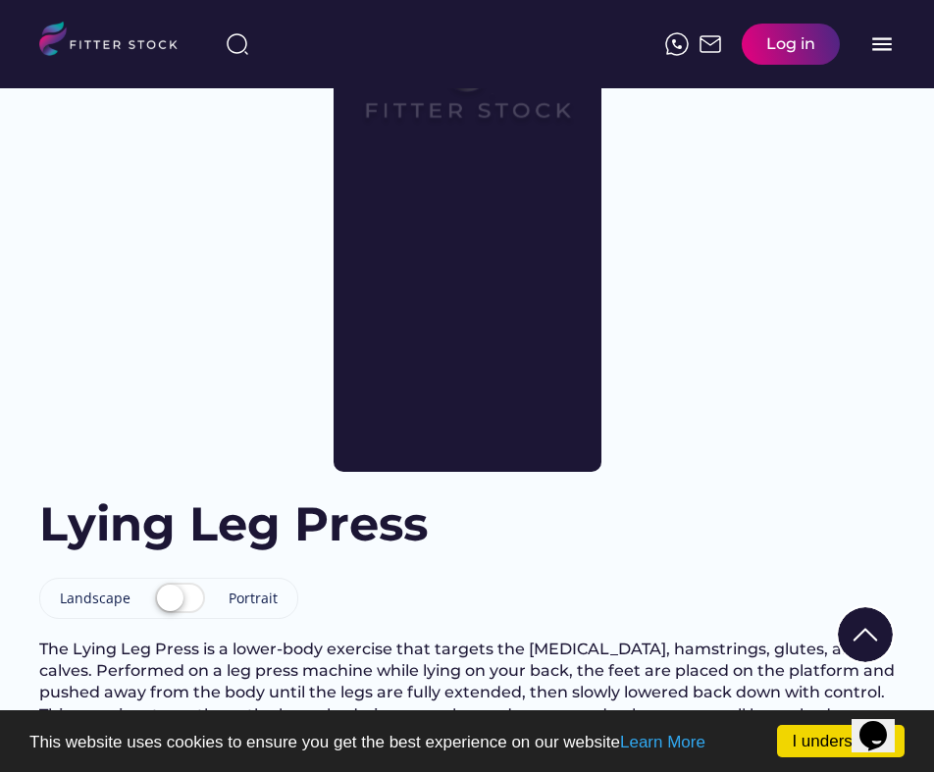
click at [790, 179] on div "from $ 1.09" at bounding box center [467, 234] width 674 height 476
